Goal: Task Accomplishment & Management: Complete application form

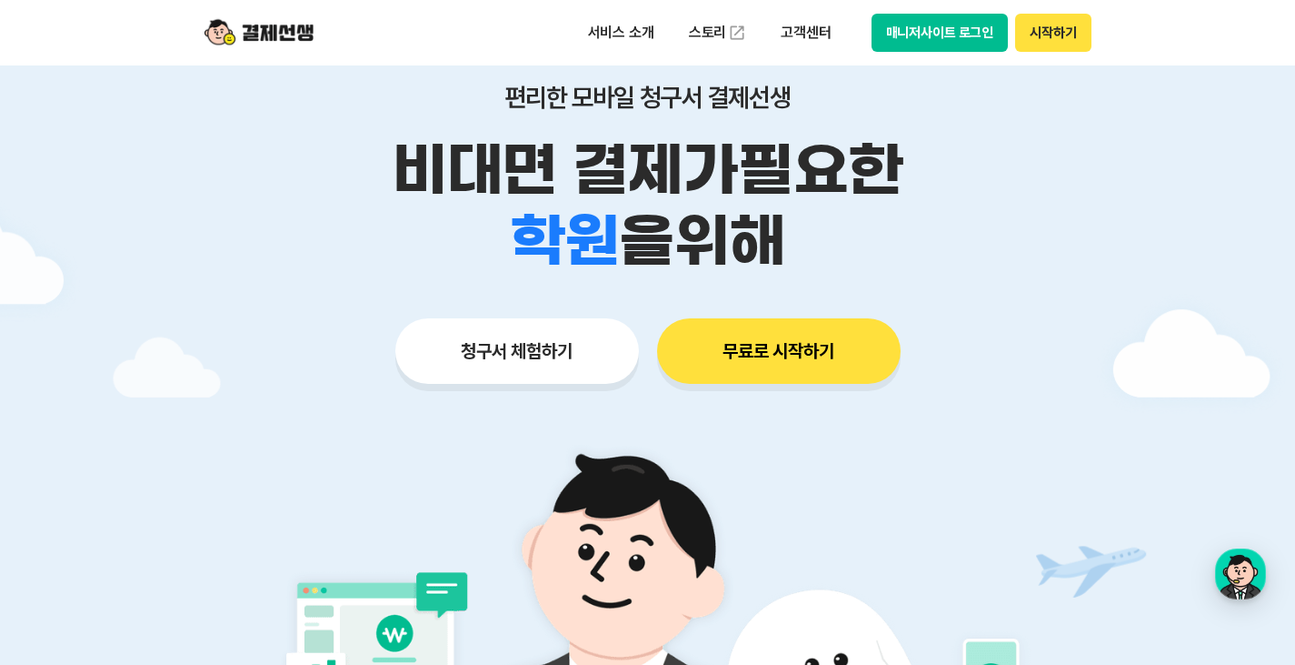
scroll to position [273, 0]
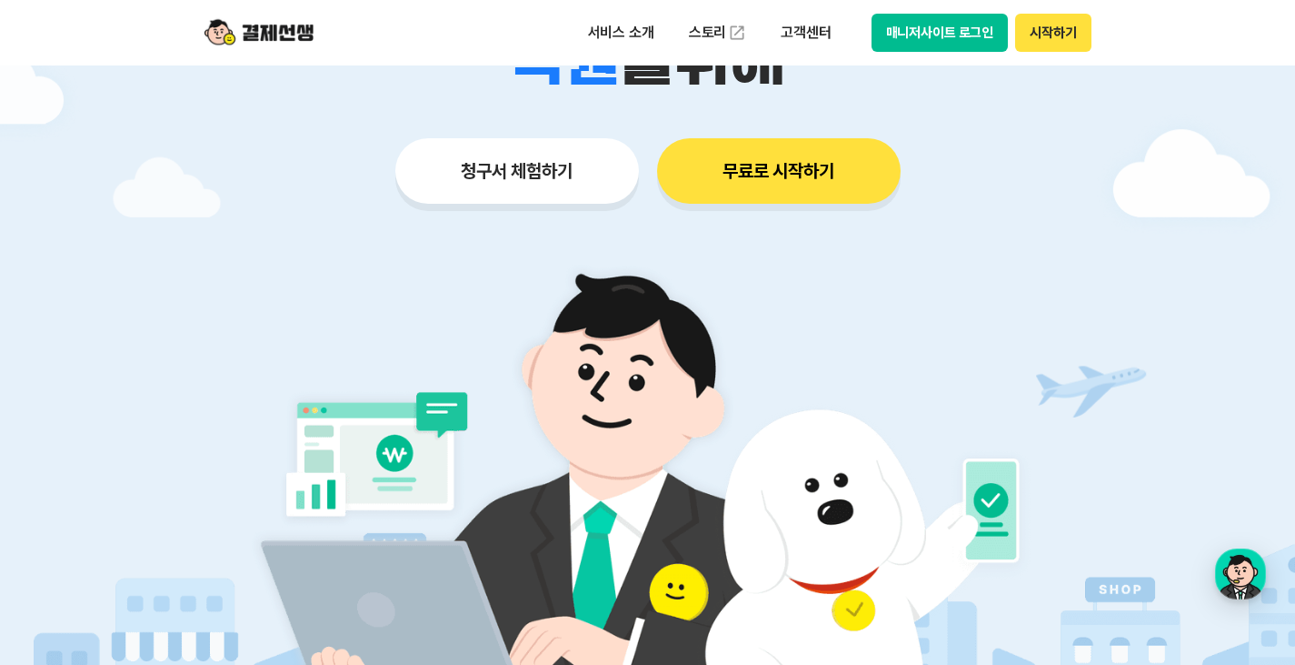
click at [508, 174] on button "청구서 체험하기" at bounding box center [517, 170] width 244 height 65
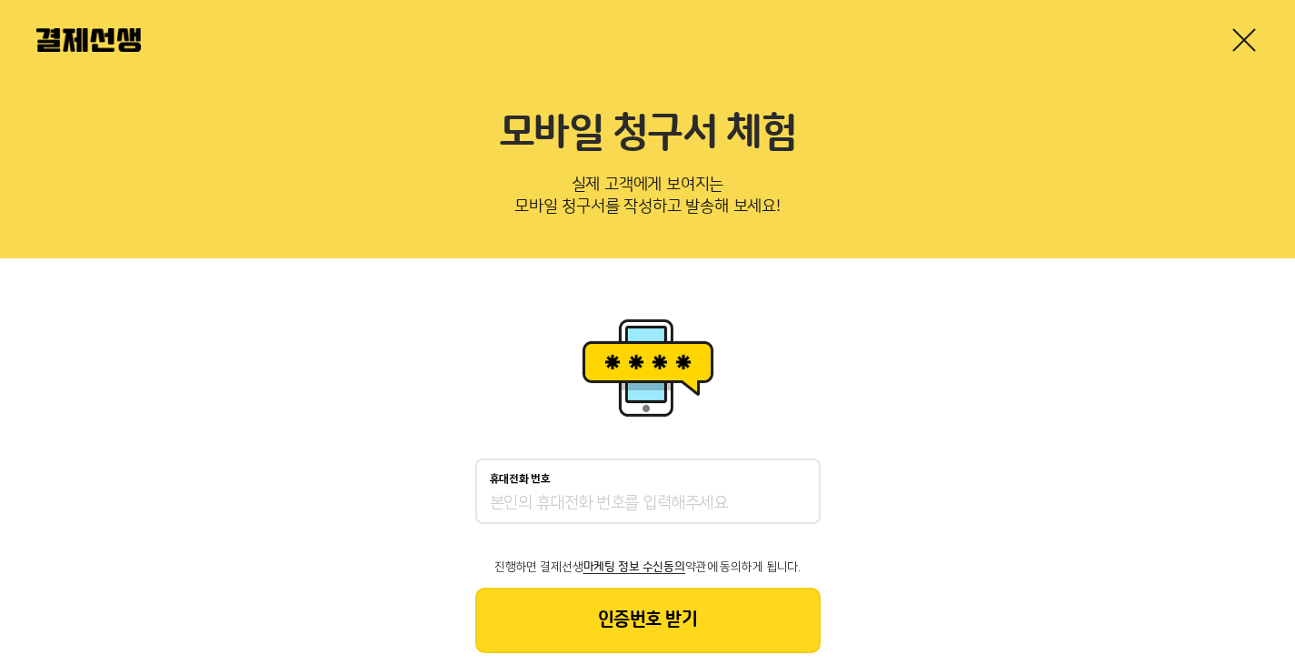
click at [668, 485] on div "휴대전화 번호" at bounding box center [647, 490] width 345 height 65
click at [670, 501] on input "휴대전화 번호" at bounding box center [648, 504] width 316 height 22
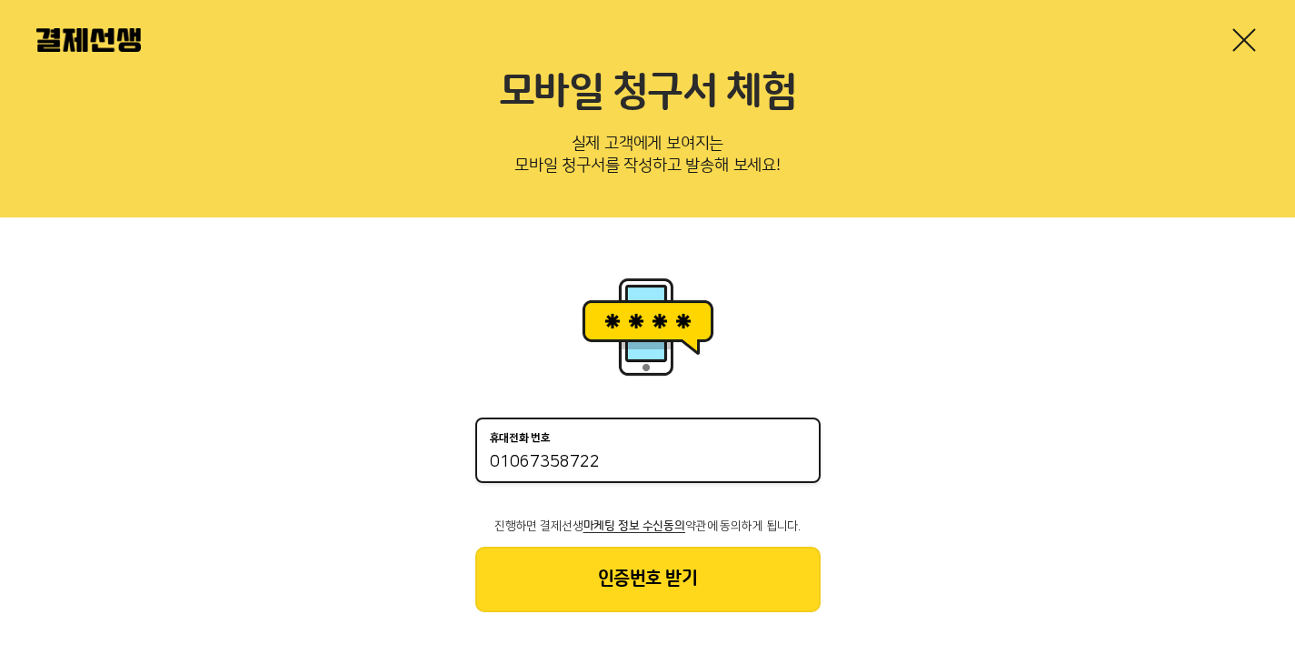
scroll to position [43, 0]
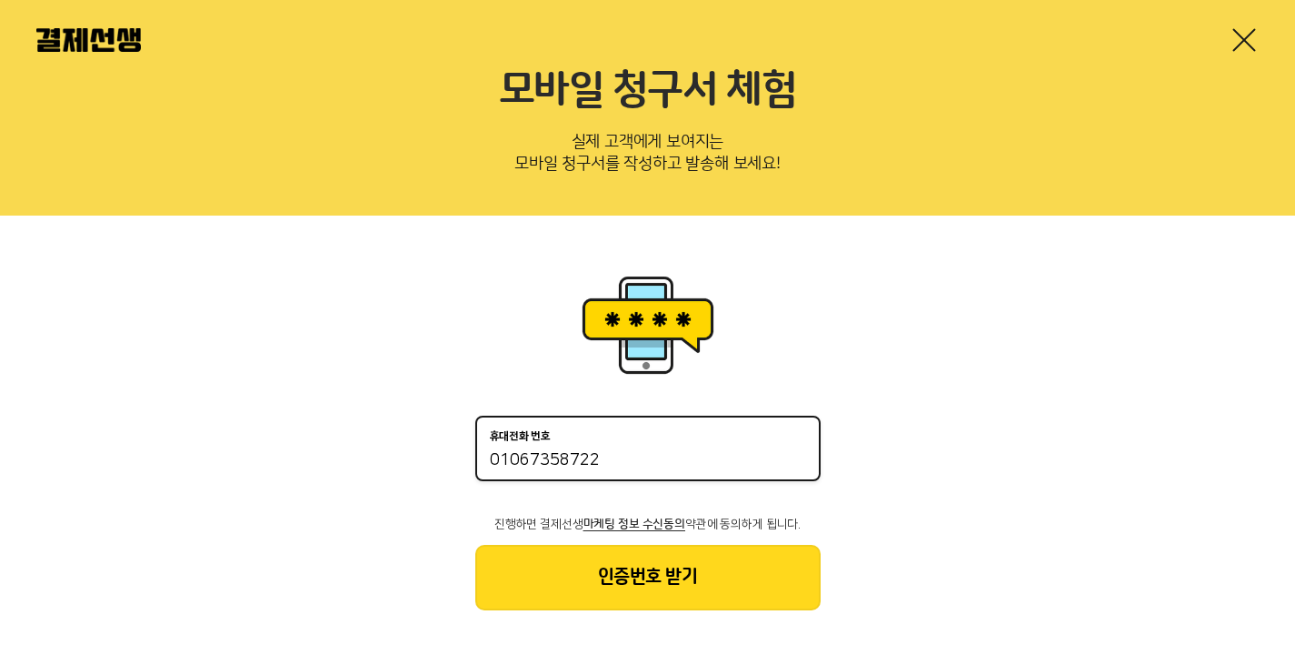
type input "01067358722"
click at [718, 576] on button "인증번호 받기" at bounding box center [647, 577] width 345 height 65
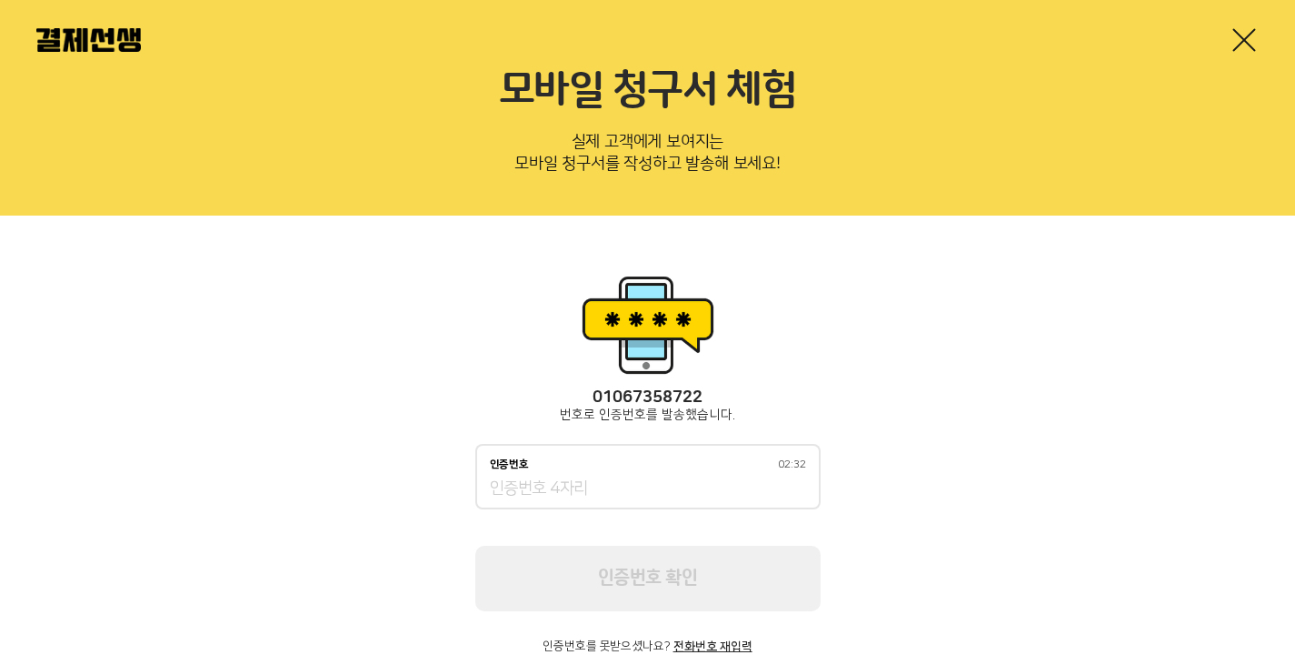
click at [612, 465] on div "인증번호 02:32" at bounding box center [648, 464] width 316 height 13
click at [612, 478] on input "인증번호 02:32" at bounding box center [648, 489] width 316 height 22
click at [605, 483] on input "인증번호 02:32" at bounding box center [648, 489] width 316 height 22
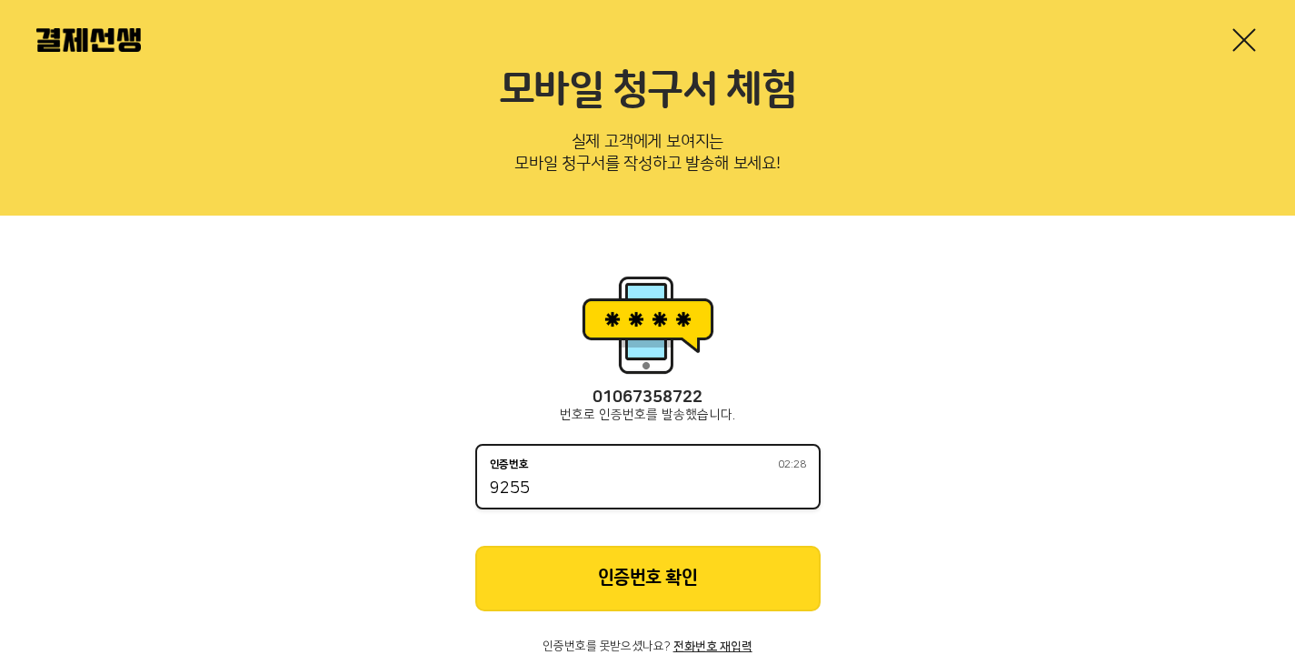
click at [597, 552] on button "인증번호 확인" at bounding box center [647, 577] width 345 height 65
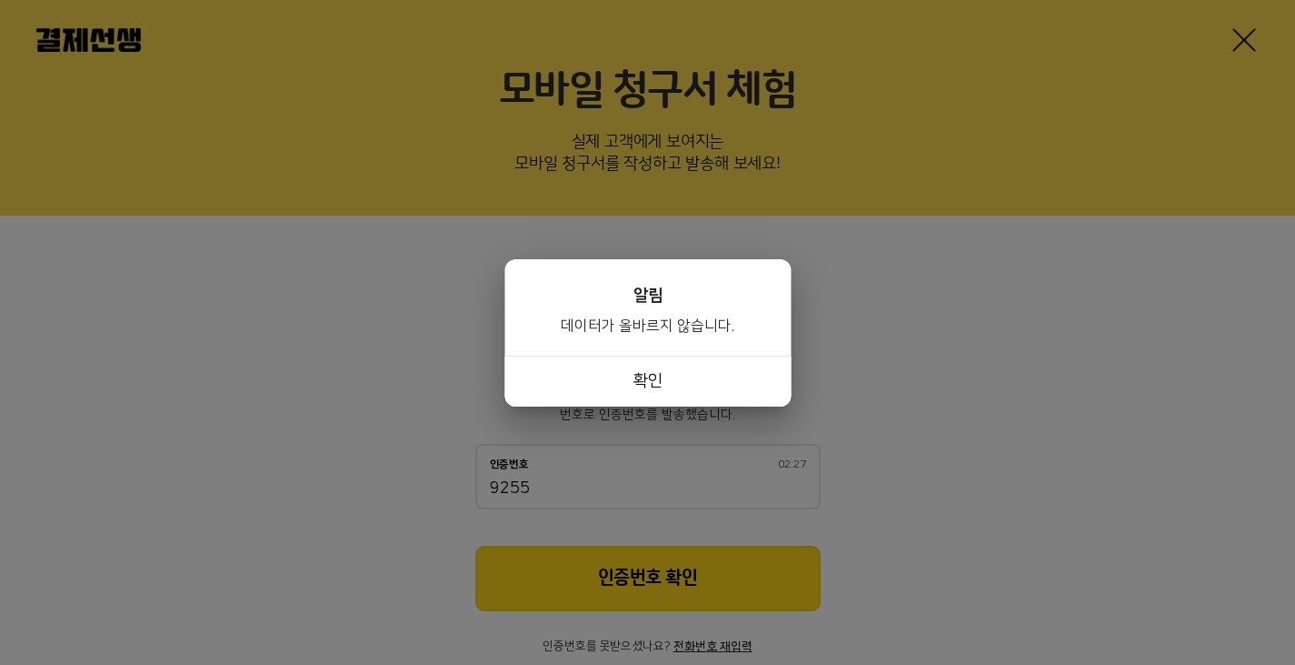
click at [652, 378] on button "확인" at bounding box center [648, 380] width 286 height 51
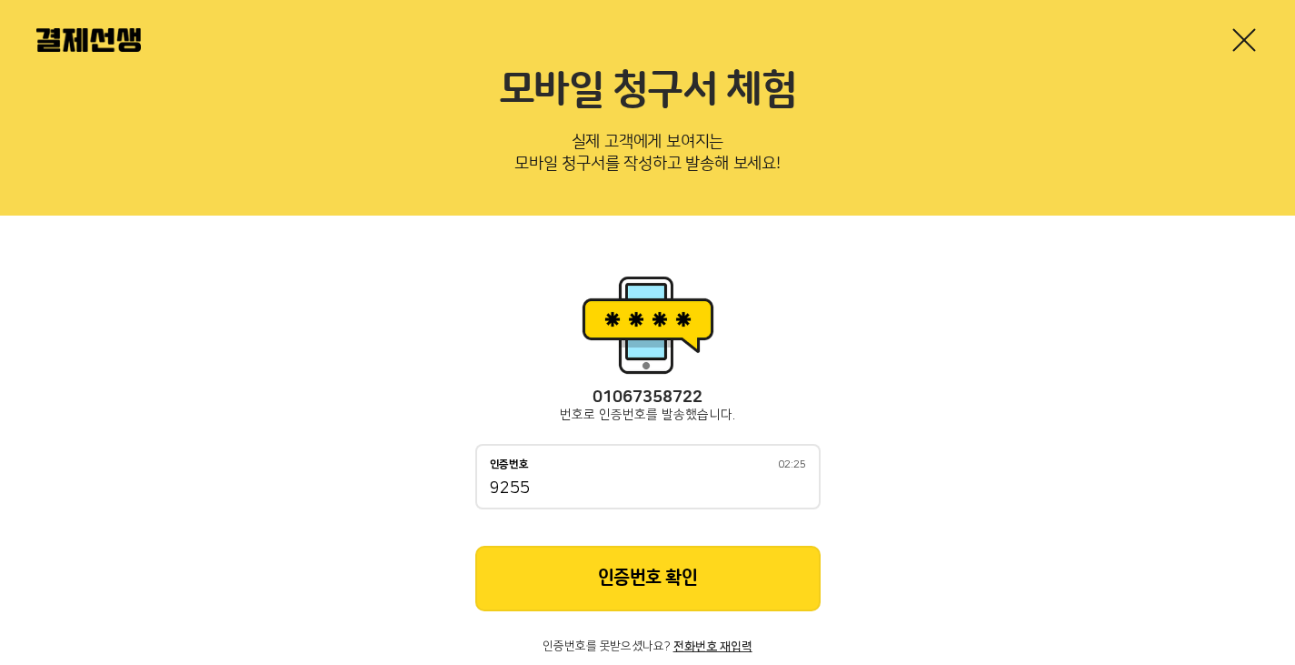
click at [614, 475] on div "인증번호 02:25 9255" at bounding box center [647, 476] width 345 height 65
click at [611, 494] on input "9255" at bounding box center [648, 489] width 316 height 22
type input "9225"
click at [634, 585] on button "인증번호 확인" at bounding box center [647, 577] width 345 height 65
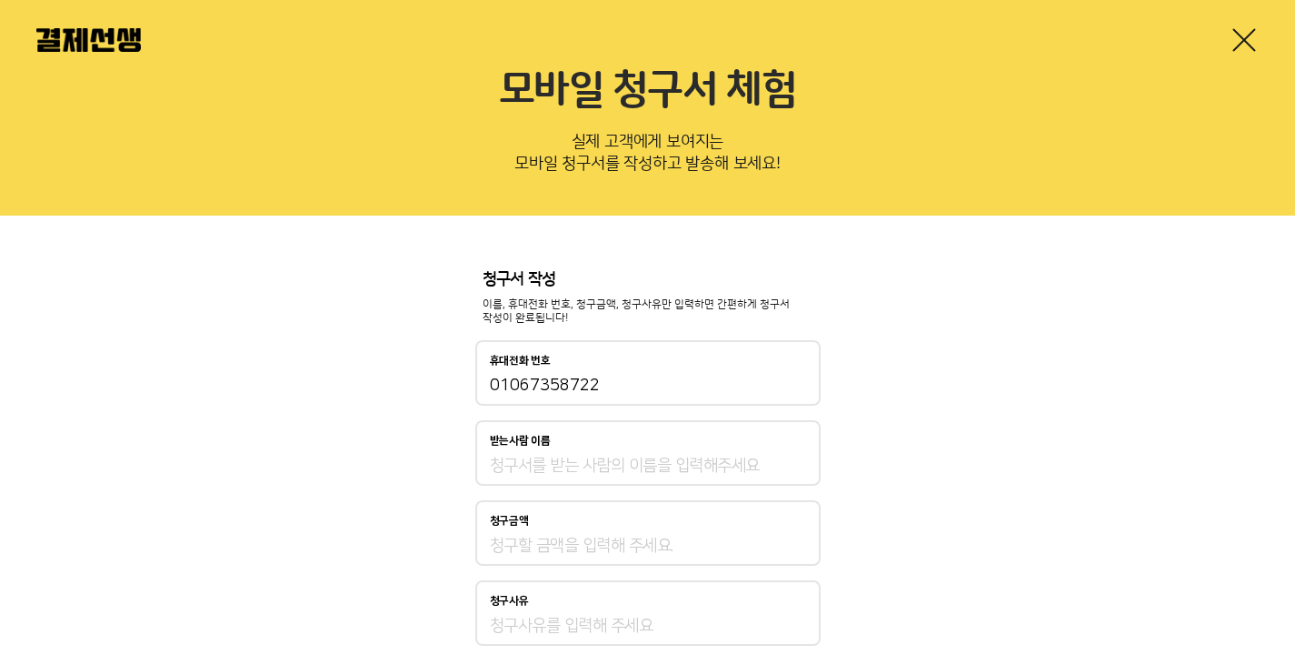
click at [905, 419] on div "청구서 작성 이름, 휴대전화 번호, 청구금액, 청구사유만 입력하면 간편하게 청구서 작성이 완료됩니다! 휴대전화 번호 01067358722 받는…" at bounding box center [647, 508] width 1295 height 587
click at [743, 445] on div "받는사람 이름" at bounding box center [648, 441] width 316 height 13
click at [743, 455] on input "받는사람 이름" at bounding box center [648, 466] width 316 height 22
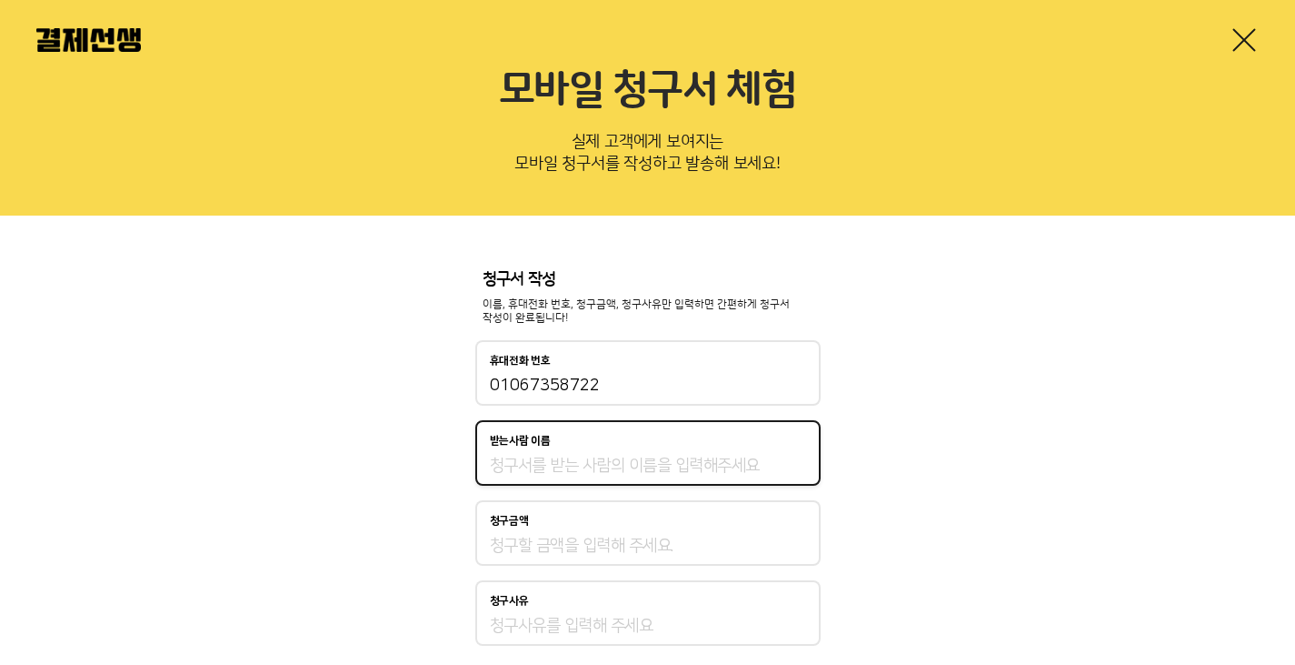
type input "d"
type input "이민아"
click at [564, 544] on input "청구금액" at bounding box center [648, 546] width 316 height 22
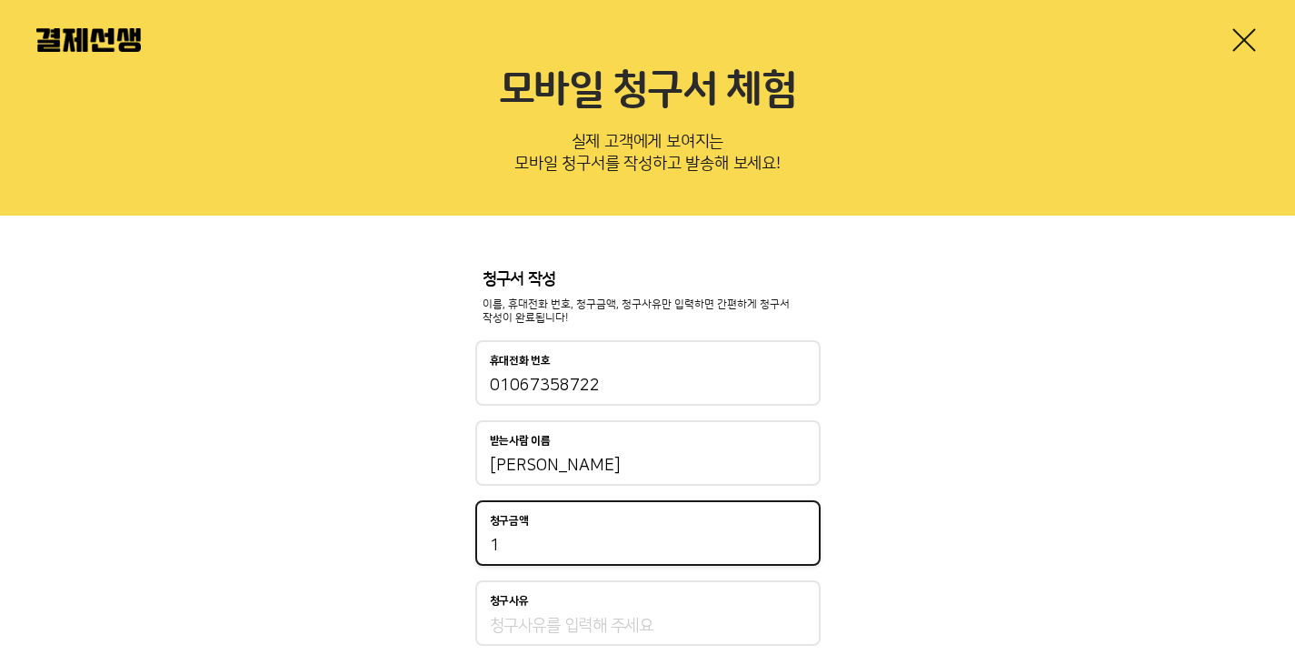
type input "1"
click at [571, 614] on div "청구사유" at bounding box center [647, 612] width 345 height 65
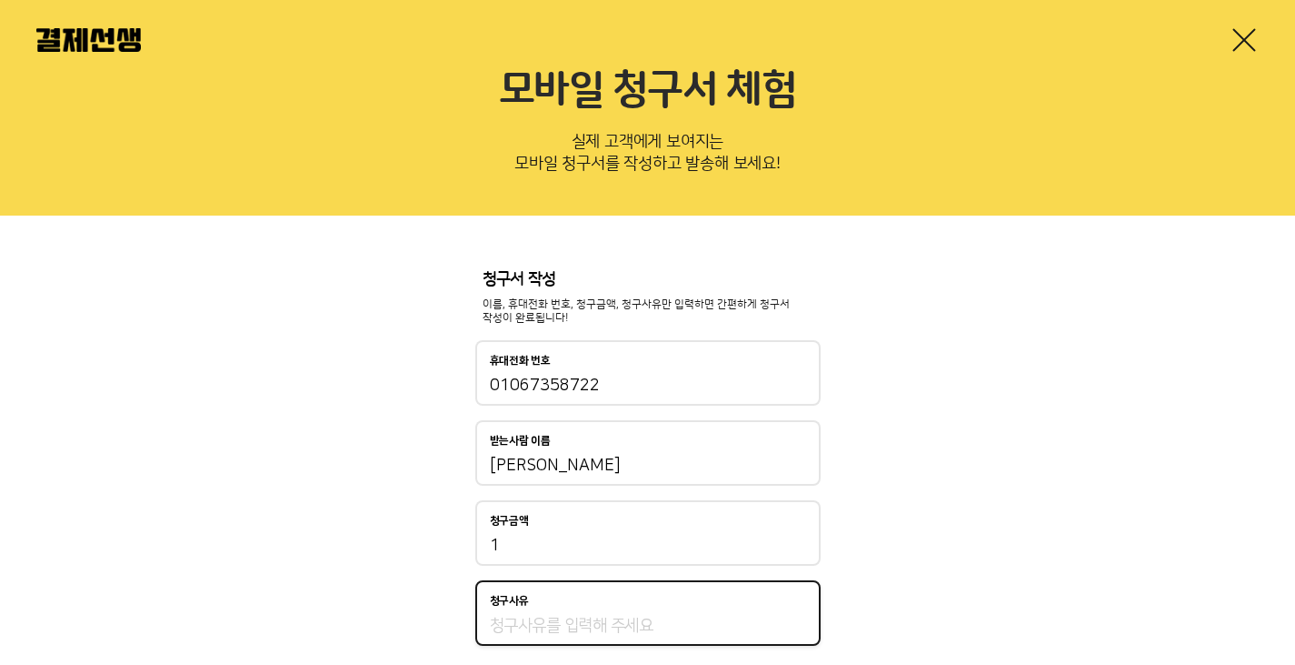
click at [580, 630] on input "청구사유" at bounding box center [648, 626] width 316 height 22
type input "샘플"
click at [936, 448] on div "청구서 작성 이름, 휴대전화 번호, 청구금액, 청구사유만 입력하면 간편하게 청구서 작성이 완료됩니다! 휴대전화 번호 01067358722 받는…" at bounding box center [647, 508] width 1295 height 587
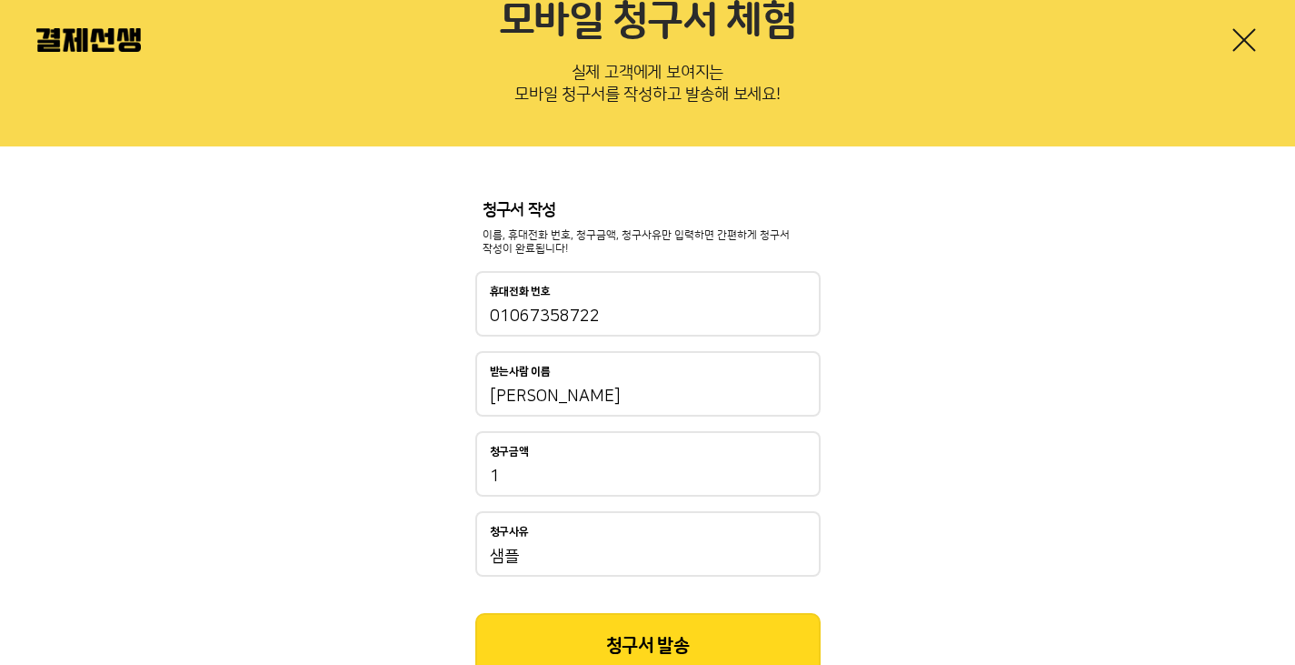
scroll to position [180, 0]
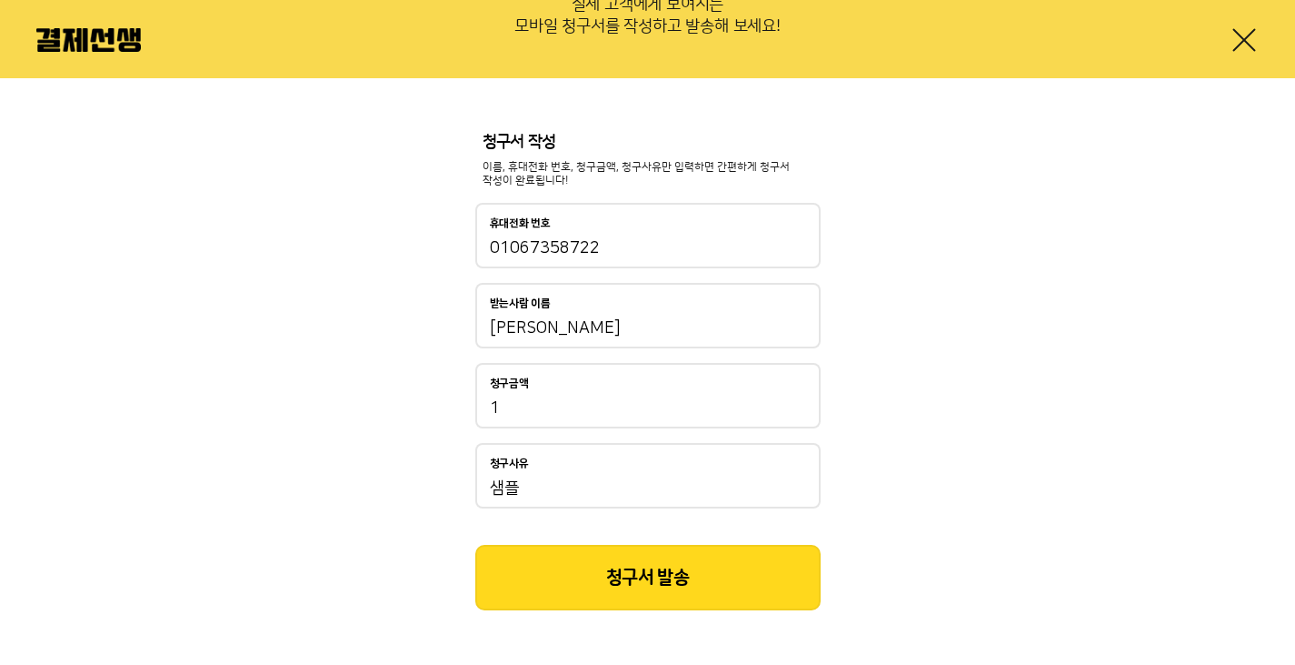
click at [755, 563] on button "청구서 발송" at bounding box center [647, 577] width 345 height 65
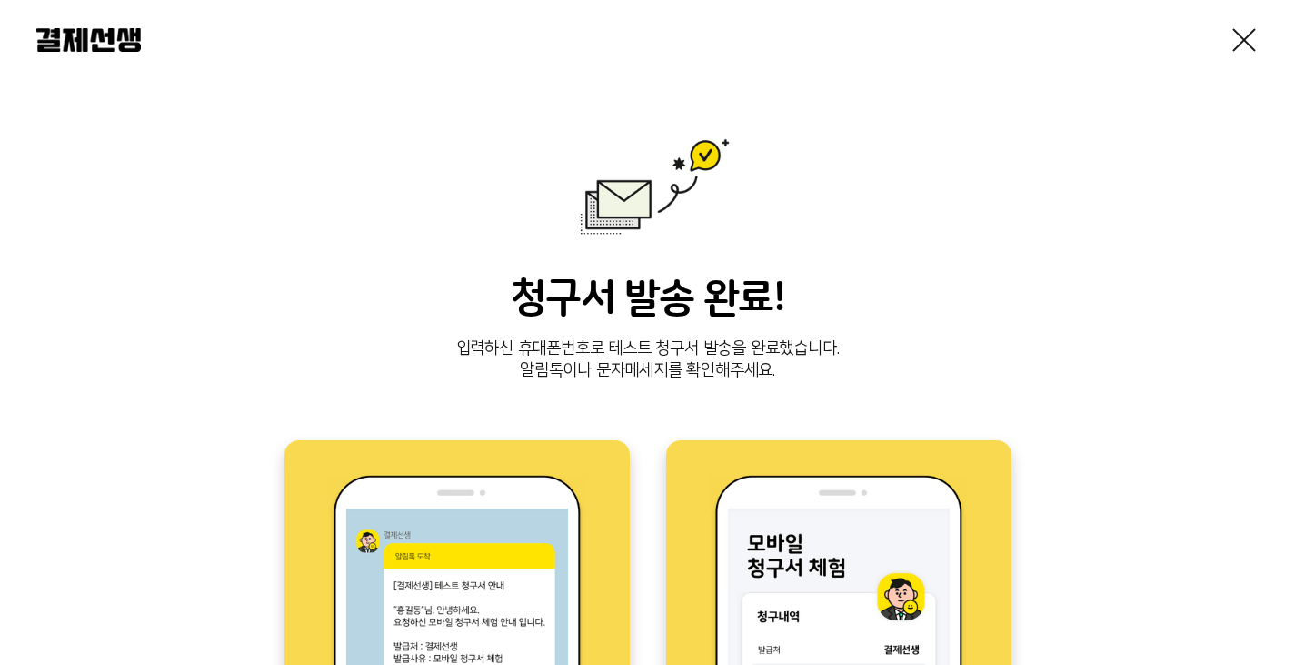
click at [1029, 319] on h3 "청구서 발송 완료!" at bounding box center [647, 299] width 1223 height 49
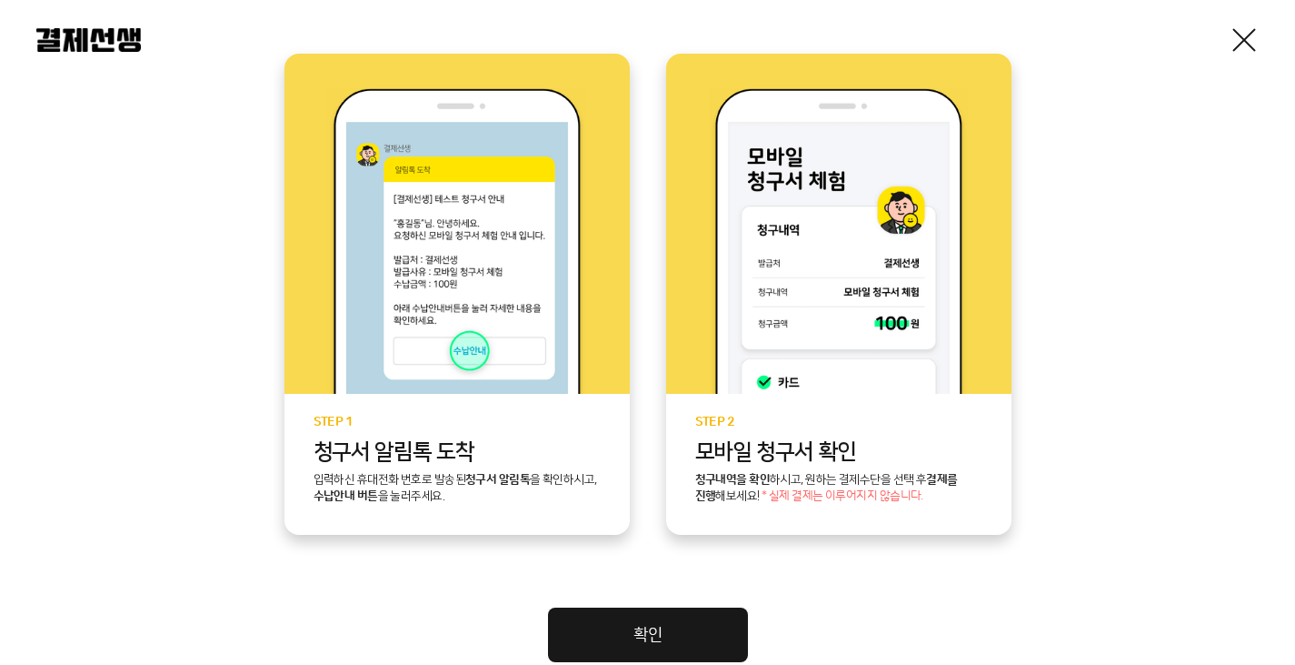
scroll to position [455, 0]
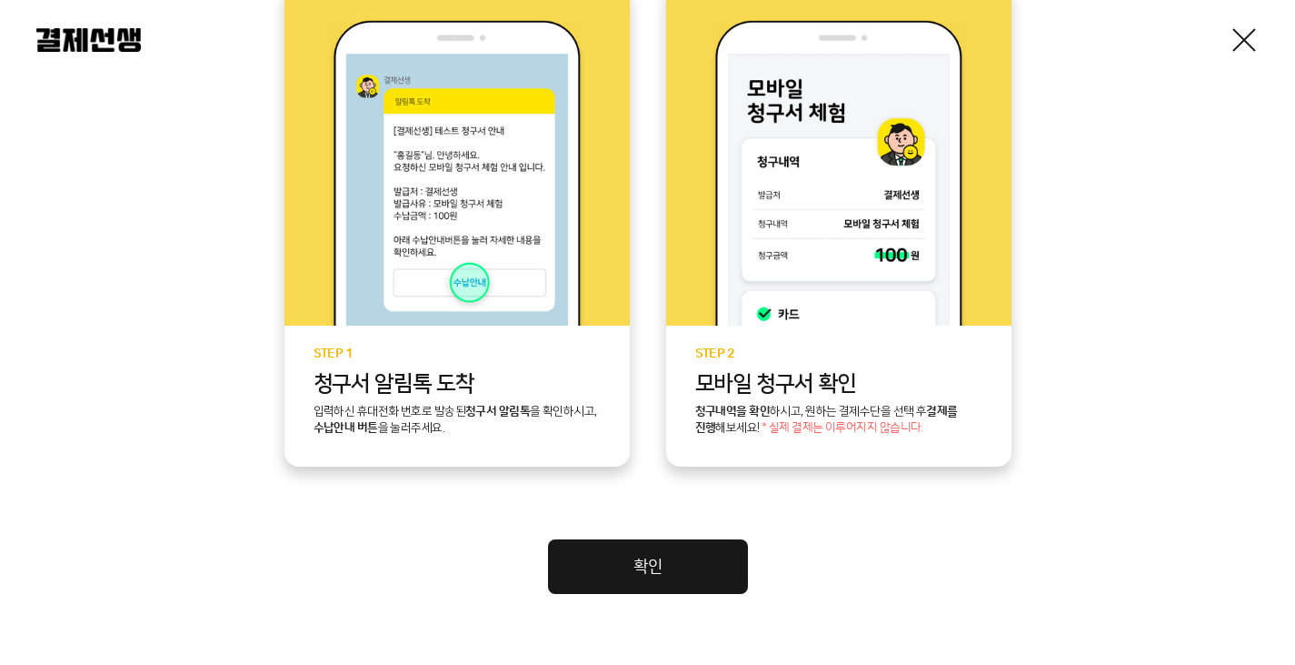
click at [681, 581] on link "확인" at bounding box center [648, 566] width 200 height 55
